Goal: Task Accomplishment & Management: Use online tool/utility

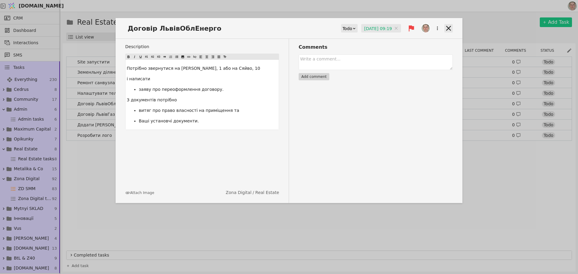
click at [451, 27] on icon at bounding box center [449, 28] width 8 height 8
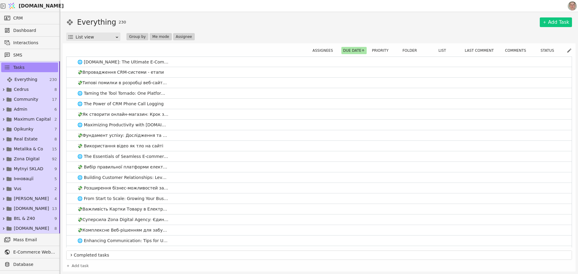
click at [276, 22] on div "Everything 230 Add Task" at bounding box center [319, 22] width 506 height 11
